Goal: Task Accomplishment & Management: Manage account settings

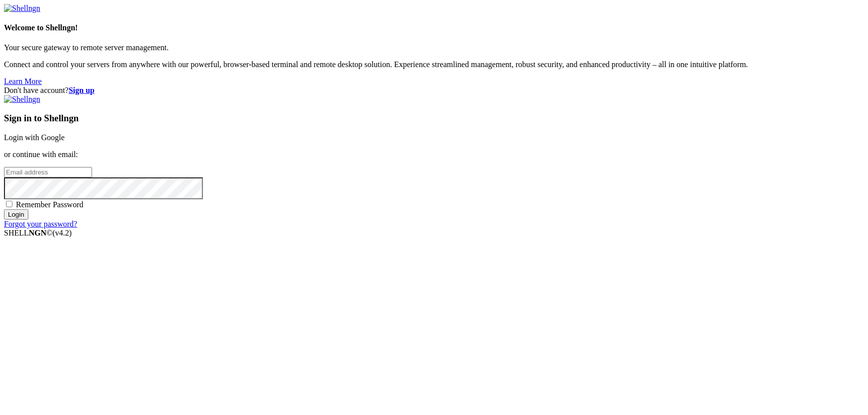
click at [65, 142] on link "Login with Google" at bounding box center [34, 137] width 61 height 8
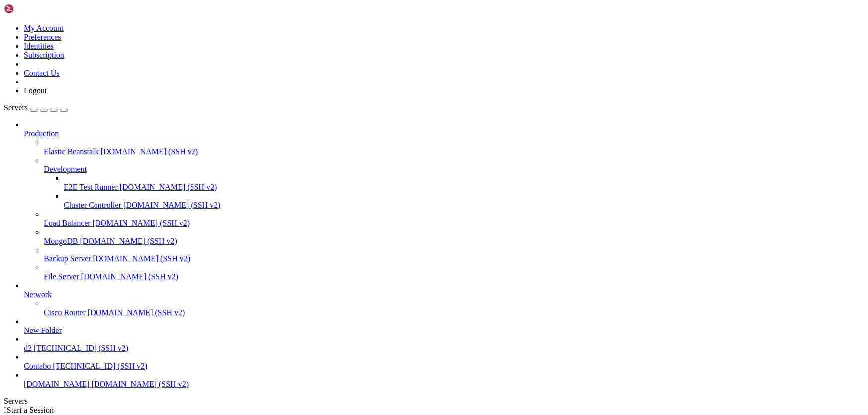
scroll to position [38, 0]
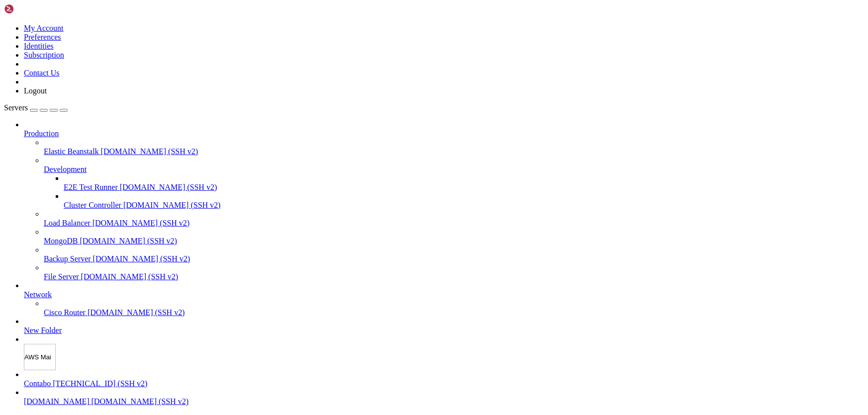
type input "AWS Main"
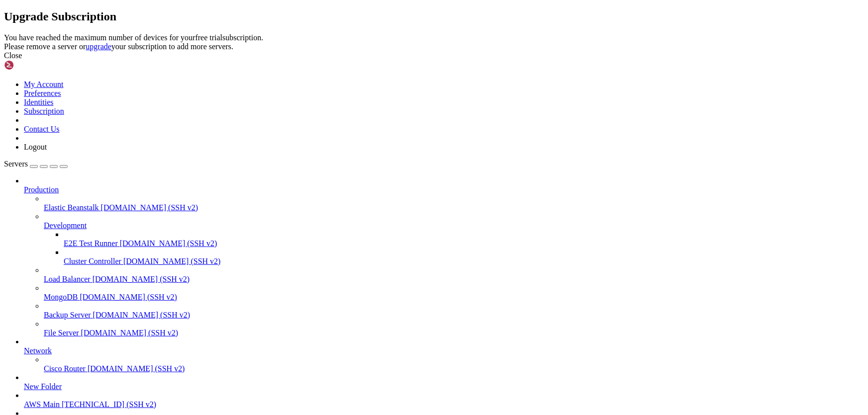
click at [4, 33] on icon at bounding box center [4, 33] width 0 height 0
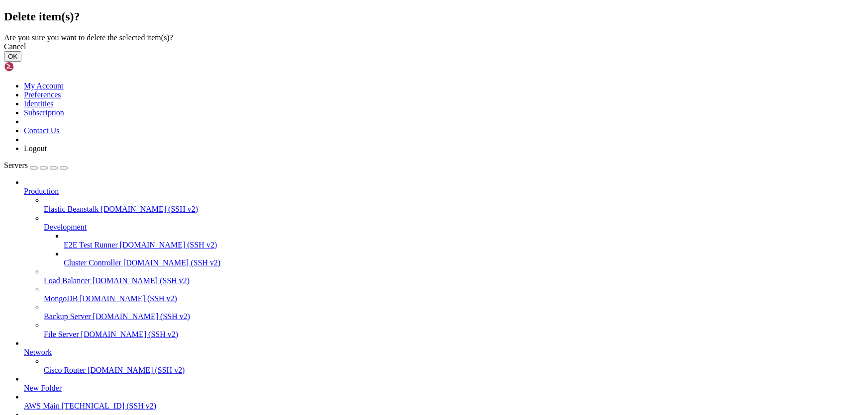
click at [21, 62] on button "OK" at bounding box center [12, 56] width 17 height 10
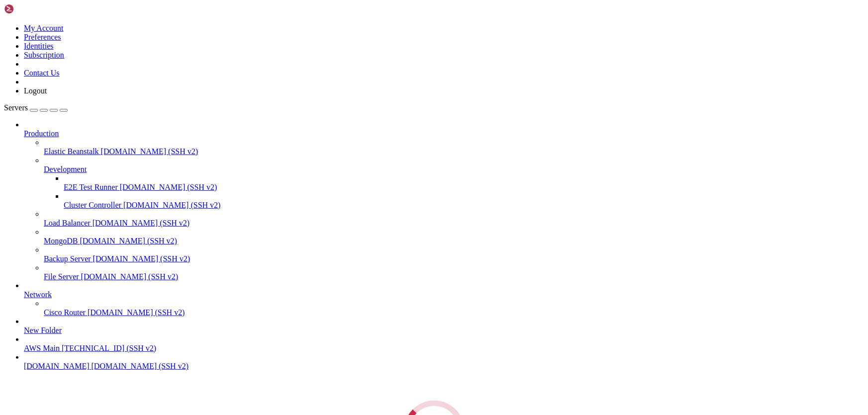
scroll to position [12, 0]
type input "AWS Test"
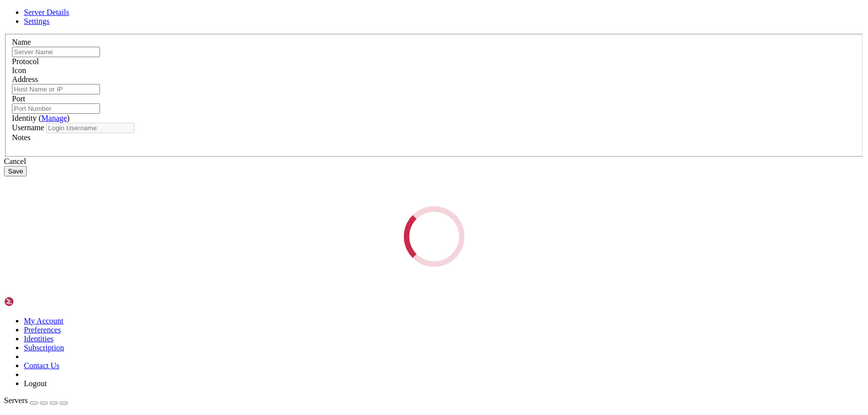
type input "AWS Test"
type input "[TECHNICAL_ID]"
type input "22"
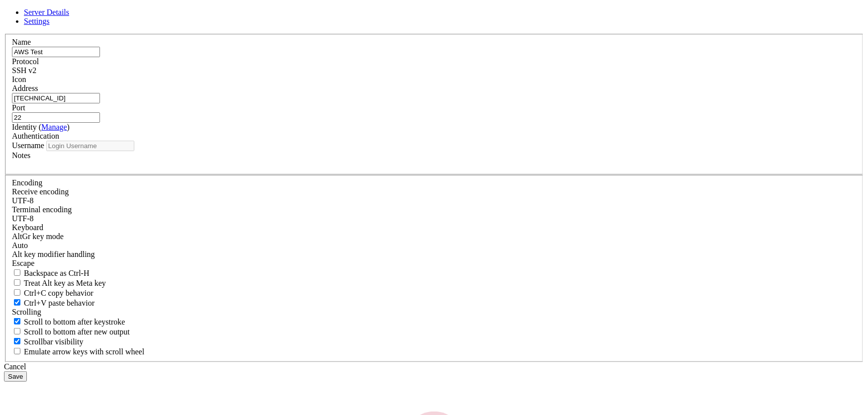
type input "ubuntu"
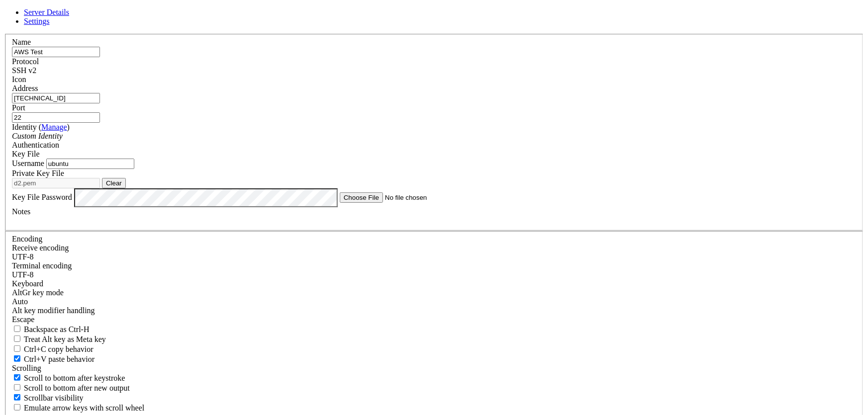
drag, startPoint x: 349, startPoint y: 130, endPoint x: 260, endPoint y: 126, distance: 89.6
click at [260, 126] on div "Server Details Settings Name AWS Test Protocol SSH v2 Icon" at bounding box center [434, 223] width 860 height 430
paste input "[TECHNICAL_ID]"
type input "[TECHNICAL_ID]"
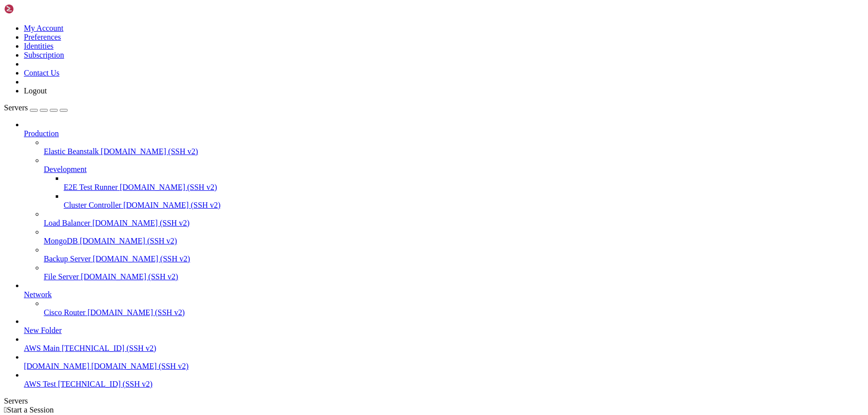
click at [56, 388] on span "AWS Test" at bounding box center [40, 384] width 32 height 8
click at [56, 386] on span "AWS Test" at bounding box center [40, 384] width 32 height 8
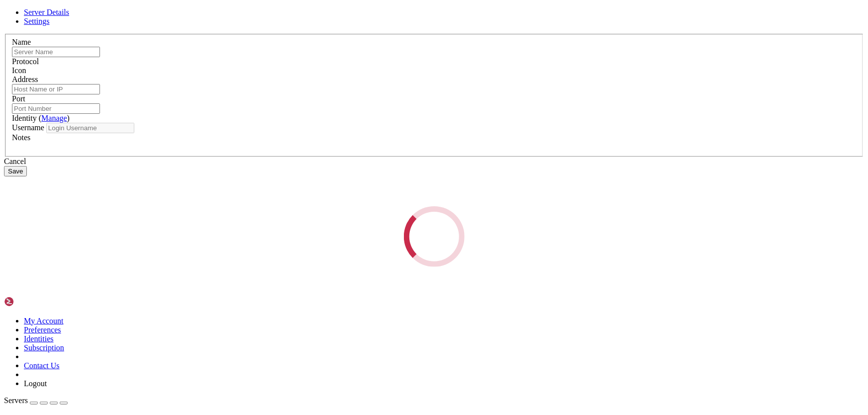
type input "AWS Test"
type input "[TECHNICAL_ID]"
type input "22"
type input "ubuntu"
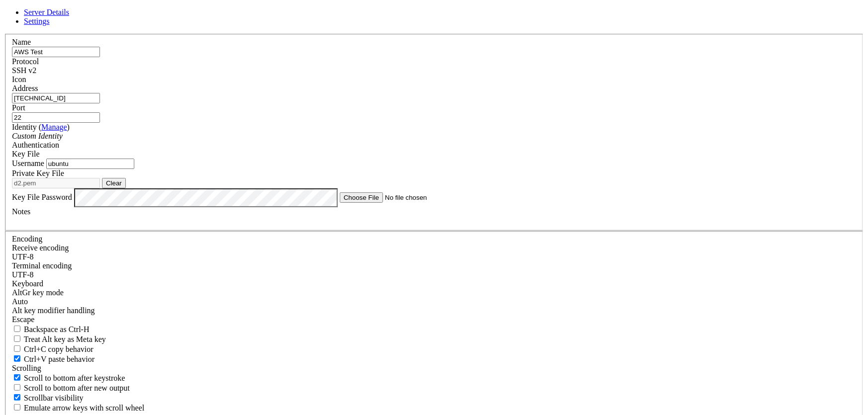
click at [490, 415] on div "Cancel" at bounding box center [434, 423] width 860 height 9
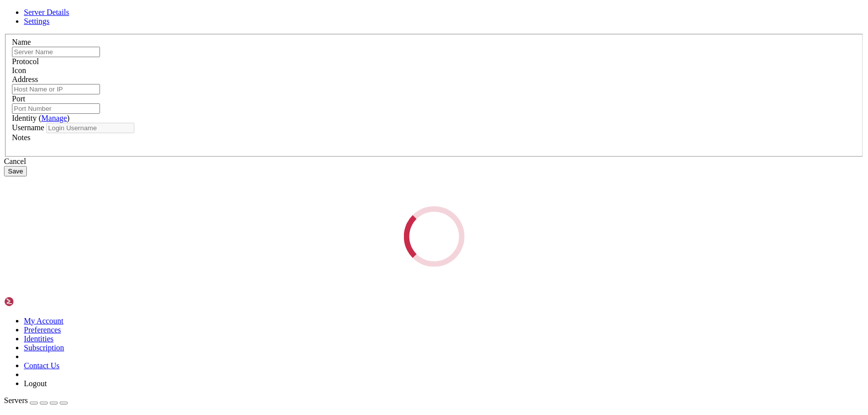
type input "AWS Test"
type input "[TECHNICAL_ID]"
type input "22"
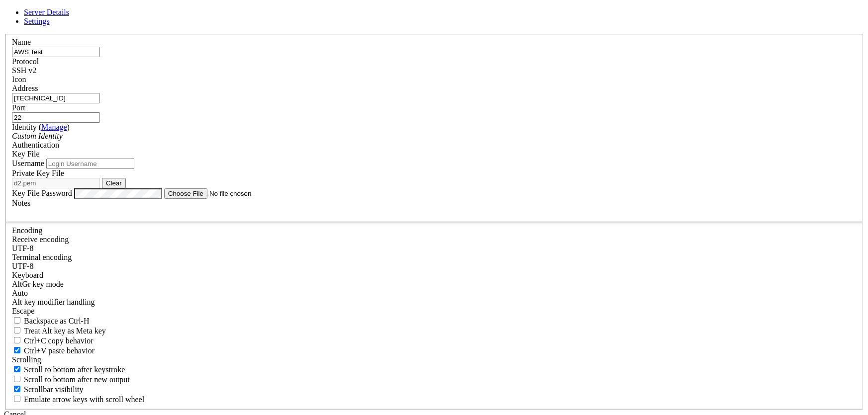
type input "ubuntu"
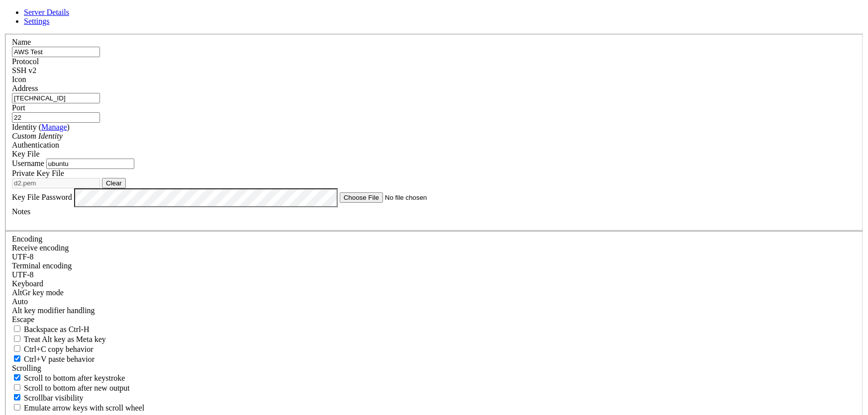
click at [126, 188] on button "Clear" at bounding box center [114, 183] width 24 height 10
click at [132, 188] on button "Browse" at bounding box center [117, 183] width 30 height 10
type input "GetThink.ppk"
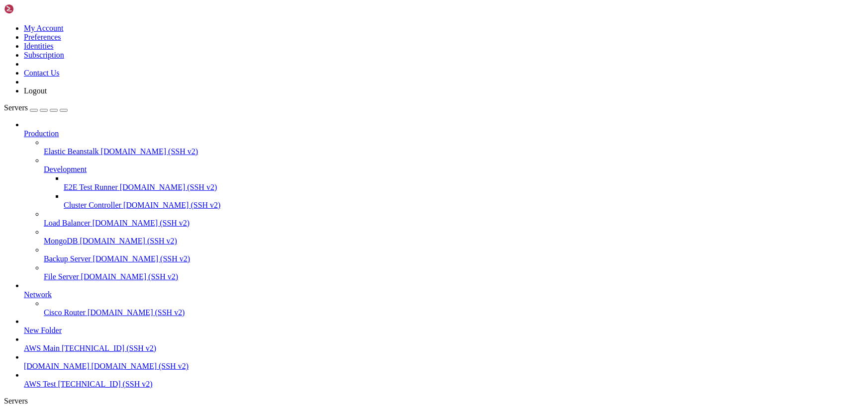
click at [51, 344] on span "AWS Main" at bounding box center [42, 348] width 36 height 8
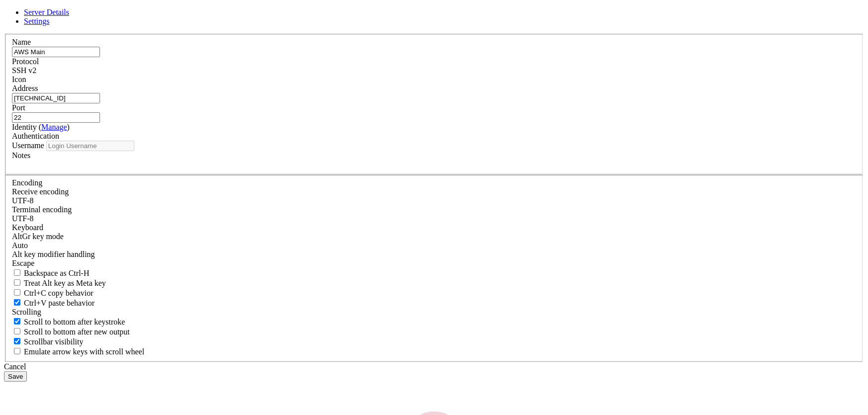
type input "ubuntu"
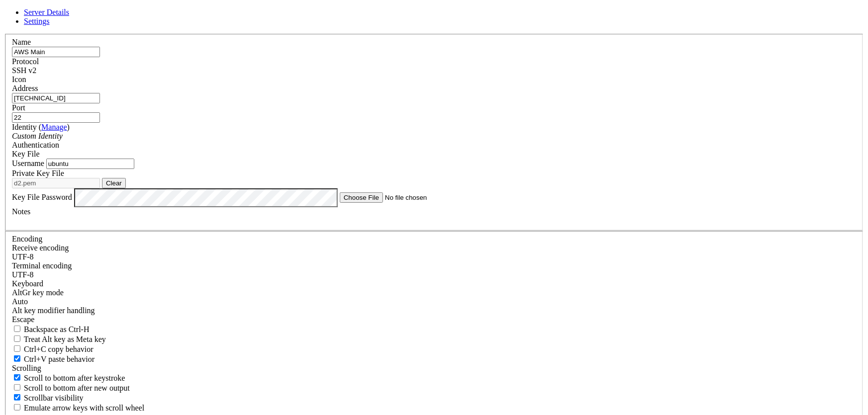
click at [126, 188] on button "Clear" at bounding box center [114, 183] width 24 height 10
click at [132, 188] on button "Browse" at bounding box center [117, 183] width 30 height 10
type input "GetThink.ppk"
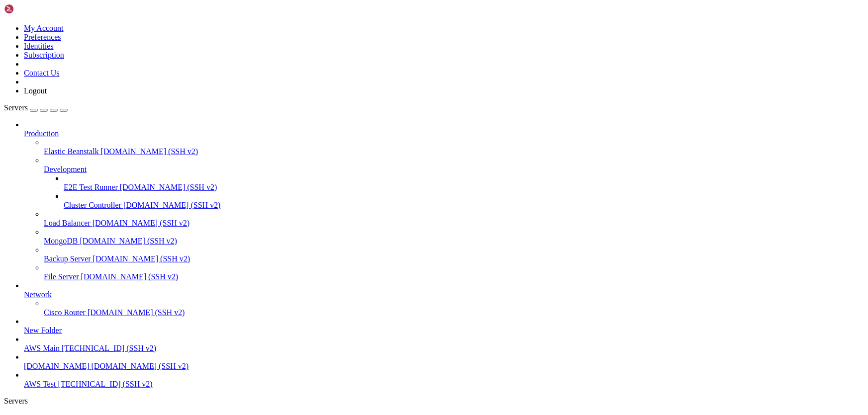
click at [50, 388] on span "AWS Test" at bounding box center [40, 384] width 32 height 8
click at [56, 414] on span "AWS Test" at bounding box center [40, 418] width 32 height 8
click at [183, 414] on link "AWS Test " at bounding box center [444, 423] width 840 height 18
click at [177, 414] on link "AWS Test " at bounding box center [444, 423] width 840 height 18
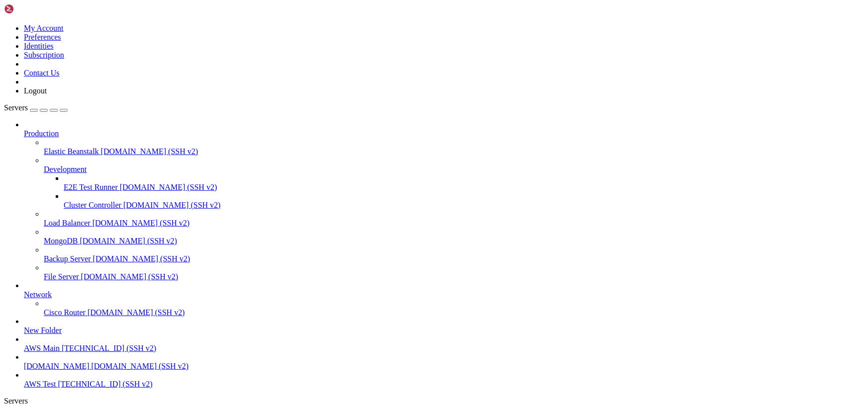
click at [60, 344] on span "AWS Main" at bounding box center [42, 348] width 36 height 8
click at [64, 388] on span "[TECHNICAL_ID] (SSH v2)" at bounding box center [105, 384] width 94 height 8
